Goal: Subscribe to service/newsletter

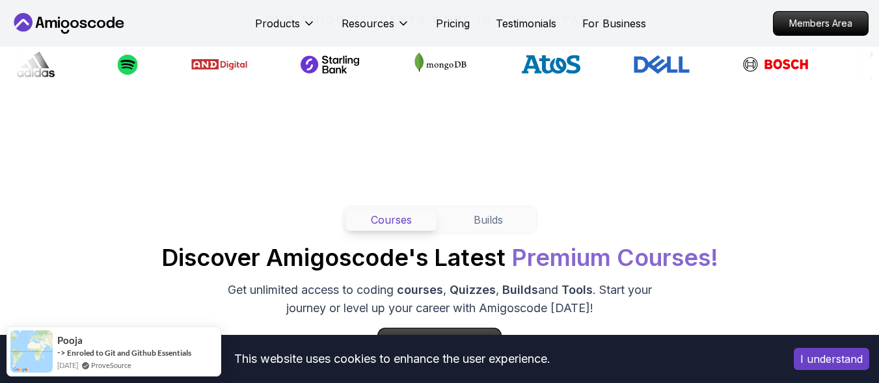
scroll to position [1124, 0]
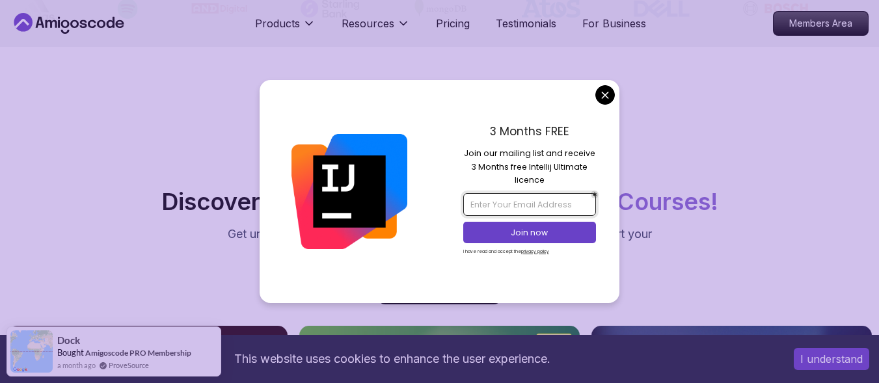
click at [512, 203] on input "email" at bounding box center [529, 204] width 133 height 22
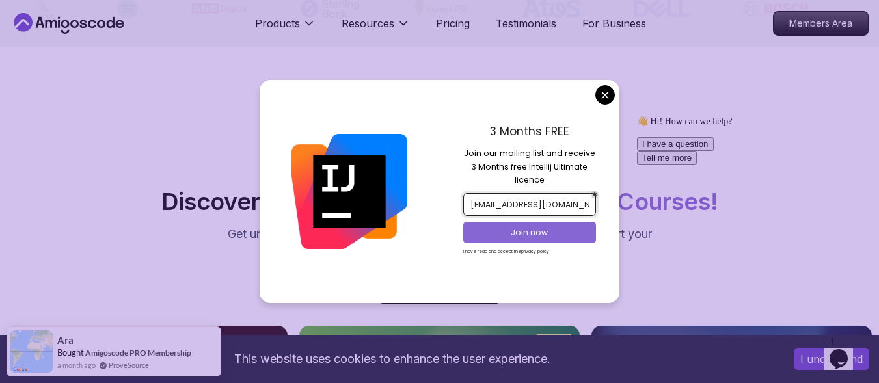
type input "[EMAIL_ADDRESS][DOMAIN_NAME]"
click at [505, 228] on p "Join now" at bounding box center [530, 233] width 108 height 12
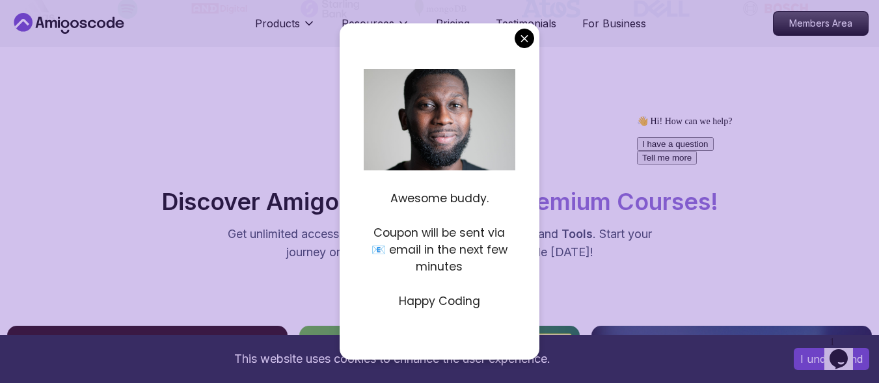
click at [420, 301] on p "Happy Coding" at bounding box center [440, 301] width 152 height 17
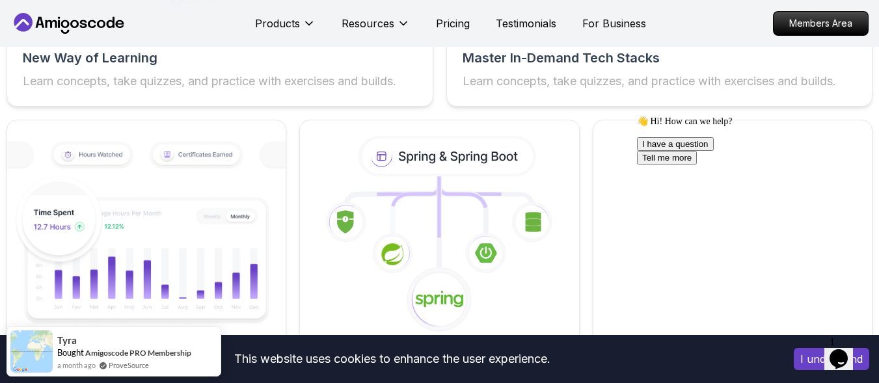
scroll to position [2309, 0]
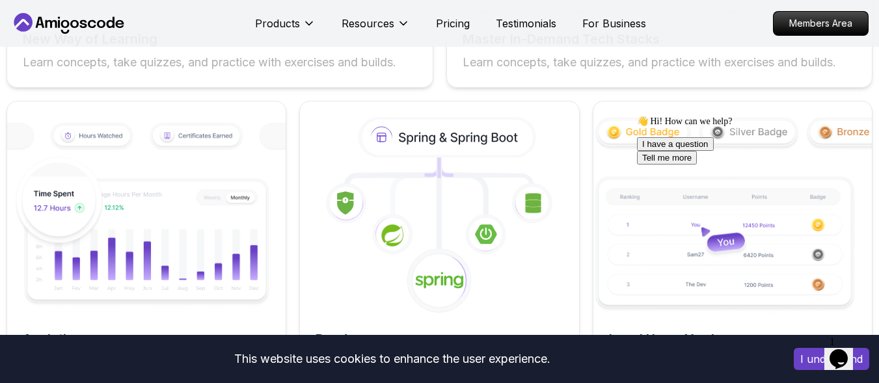
click at [848, 350] on icon "$i18n('chat', 'chat_widget')" at bounding box center [839, 360] width 18 height 20
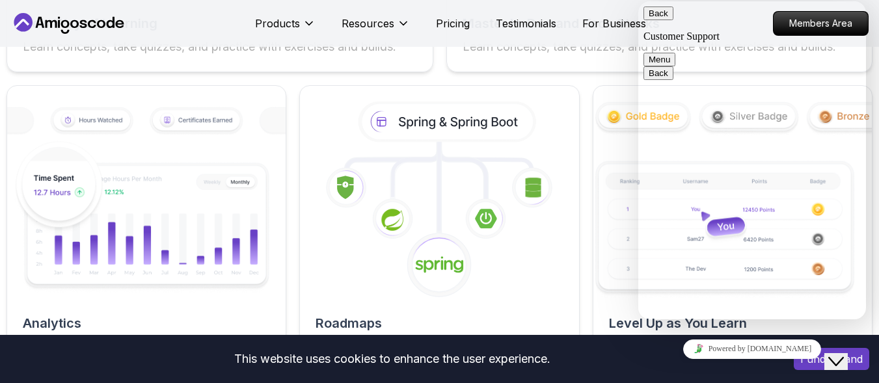
scroll to position [2313, 0]
